Goal: Information Seeking & Learning: Learn about a topic

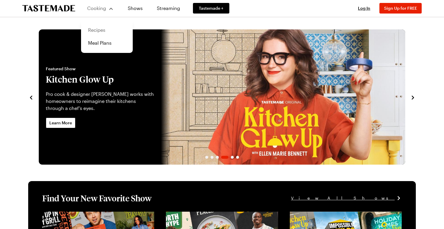
click at [96, 30] on link "Recipes" at bounding box center [107, 29] width 45 height 13
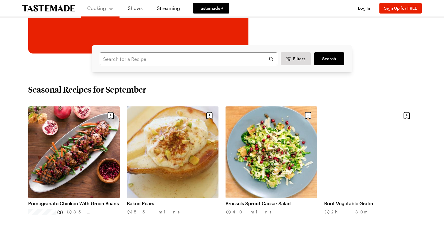
scroll to position [136, 0]
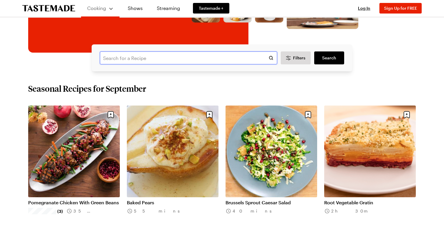
click at [133, 60] on input "text" at bounding box center [188, 57] width 177 height 13
type input "spiced beef ribs"
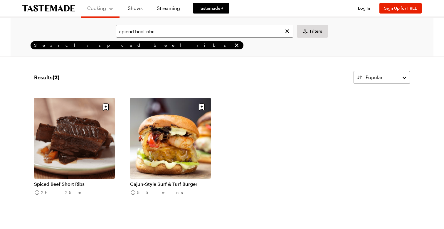
click at [73, 181] on link "Spiced Beef Short Ribs" at bounding box center [74, 184] width 81 height 6
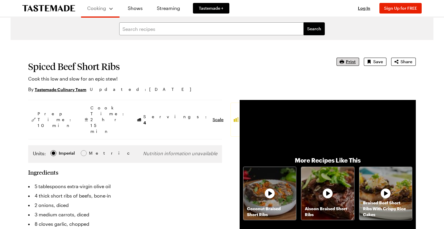
scroll to position [0, 0]
click at [349, 62] on span "Print" at bounding box center [351, 62] width 10 height 6
